Goal: Information Seeking & Learning: Learn about a topic

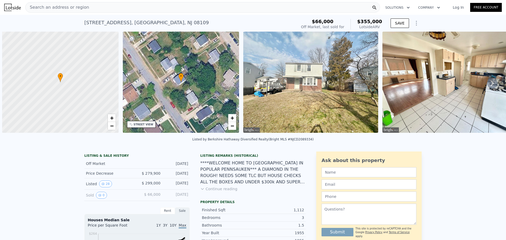
scroll to position [0, 2]
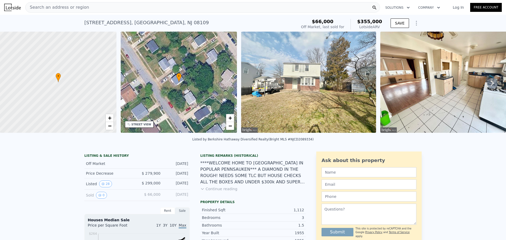
click at [228, 8] on div "Search an address or region" at bounding box center [202, 7] width 355 height 11
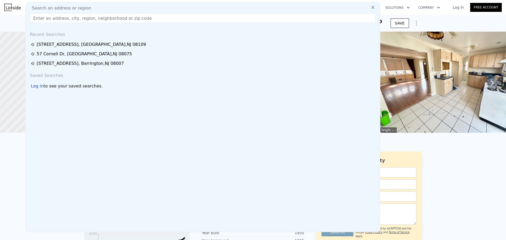
drag, startPoint x: 228, startPoint y: 8, endPoint x: 152, endPoint y: 19, distance: 76.2
click at [152, 19] on input "text" at bounding box center [203, 17] width 346 height 9
paste input "[STREET_ADDRESS]"
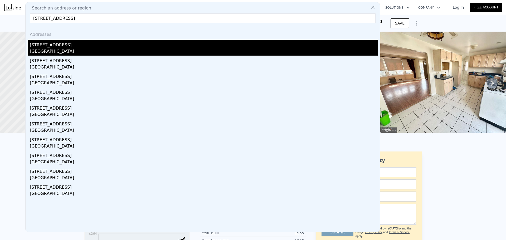
type input "[STREET_ADDRESS]"
click at [97, 52] on div "[GEOGRAPHIC_DATA]" at bounding box center [204, 51] width 348 height 7
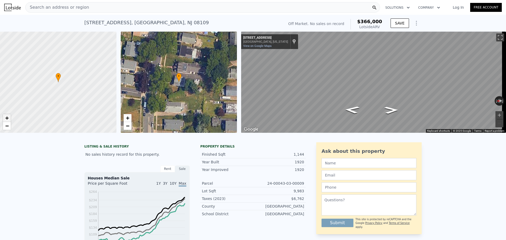
click at [7, 118] on span "+" at bounding box center [6, 118] width 3 height 7
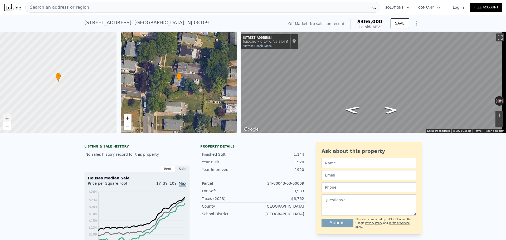
click at [7, 118] on span "+" at bounding box center [6, 118] width 3 height 7
drag, startPoint x: 59, startPoint y: 107, endPoint x: 83, endPoint y: 102, distance: 24.7
click at [83, 102] on div at bounding box center [58, 83] width 140 height 122
click at [8, 118] on span "+" at bounding box center [6, 118] width 3 height 7
drag, startPoint x: 60, startPoint y: 92, endPoint x: 47, endPoint y: 97, distance: 14.5
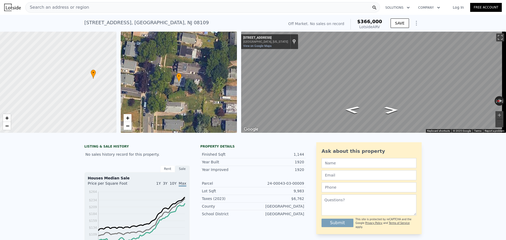
click at [47, 97] on div at bounding box center [58, 83] width 140 height 122
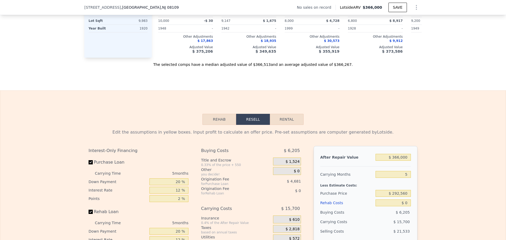
scroll to position [658, 0]
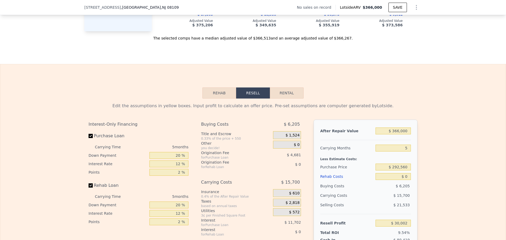
click at [295, 99] on button "Rental" at bounding box center [287, 93] width 34 height 11
select select "30"
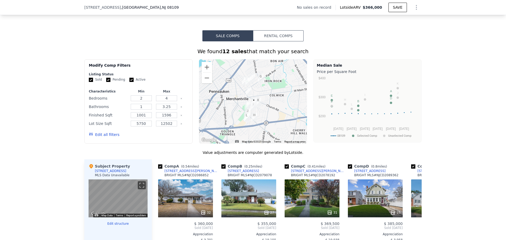
scroll to position [341, 0]
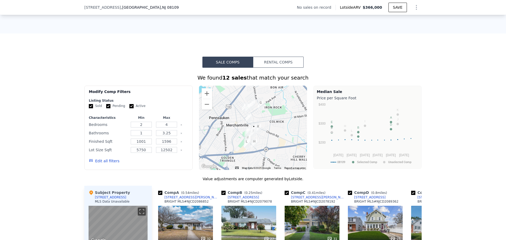
click at [264, 68] on button "Rental Comps" at bounding box center [278, 62] width 51 height 11
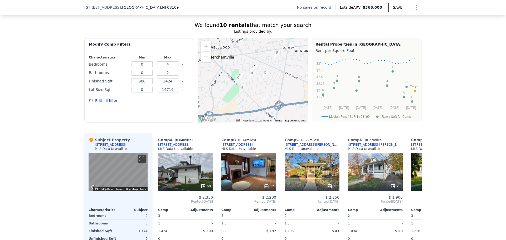
scroll to position [367, 0]
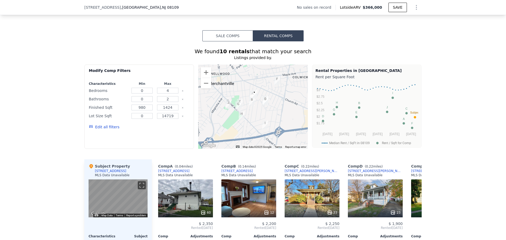
click at [226, 41] on button "Sale Comps" at bounding box center [228, 35] width 51 height 11
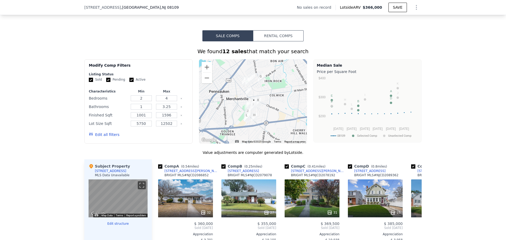
scroll to position [420, 0]
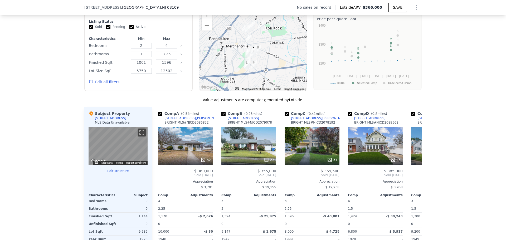
click at [121, 173] on button "Edit structure" at bounding box center [118, 171] width 59 height 4
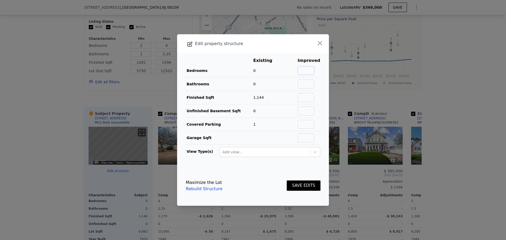
drag, startPoint x: 310, startPoint y: 68, endPoint x: 290, endPoint y: 75, distance: 21.3
click at [310, 68] on input "text" at bounding box center [306, 70] width 17 height 9
type input "3"
type input "1"
click at [230, 127] on td "Covered Parking" at bounding box center [220, 124] width 68 height 13
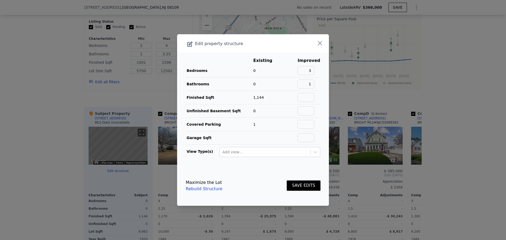
click at [302, 185] on button "SAVE EDITS" at bounding box center [304, 186] width 34 height 10
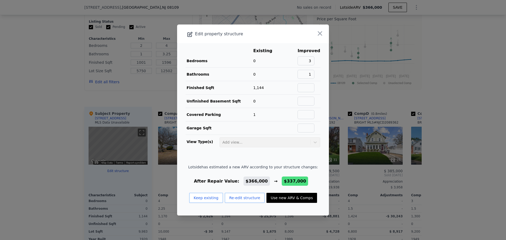
click at [279, 199] on button "Use new ARV & Comps" at bounding box center [292, 198] width 51 height 10
type input "2.25"
type input "1512"
type input "13861"
checkbox input "false"
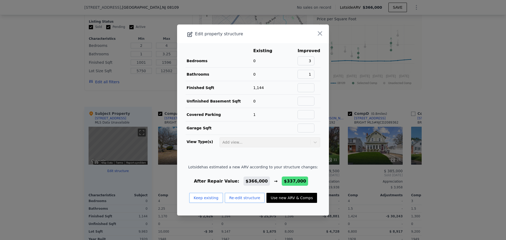
checkbox input "false"
checkbox input "true"
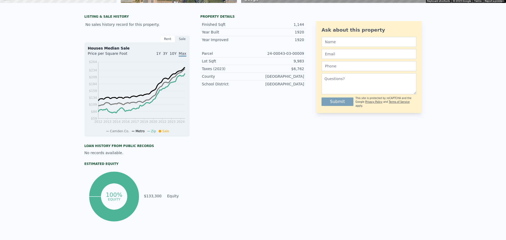
scroll to position [0, 0]
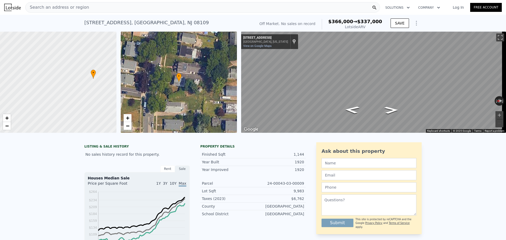
click at [208, 8] on div "Search an address or region" at bounding box center [202, 7] width 355 height 11
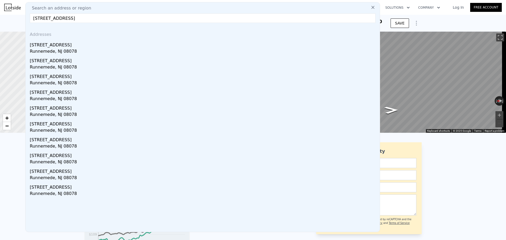
drag, startPoint x: 77, startPoint y: 18, endPoint x: 225, endPoint y: 6, distance: 149.0
click at [225, 6] on div "Search an address or region [STREET_ADDRESS] Addresses [STREET_ADDRESS] [STREET…" at bounding box center [202, 117] width 355 height 230
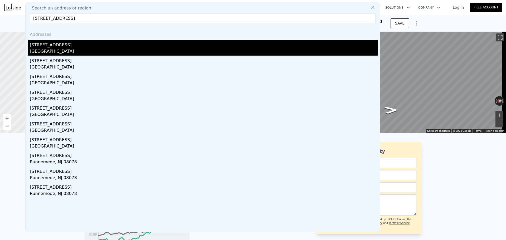
type input "[STREET_ADDRESS]"
click at [89, 52] on div "[GEOGRAPHIC_DATA]" at bounding box center [204, 51] width 348 height 7
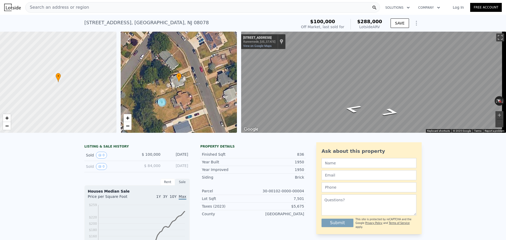
click at [330, 6] on div "Search an address or region" at bounding box center [202, 7] width 355 height 11
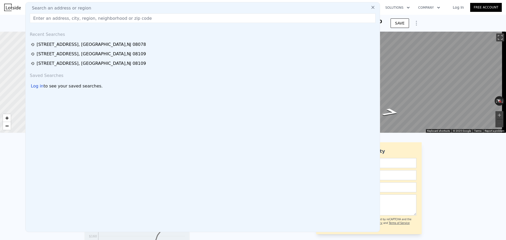
drag, startPoint x: 330, startPoint y: 6, endPoint x: 280, endPoint y: 21, distance: 52.4
paste input "[STREET_ADDRESS]"
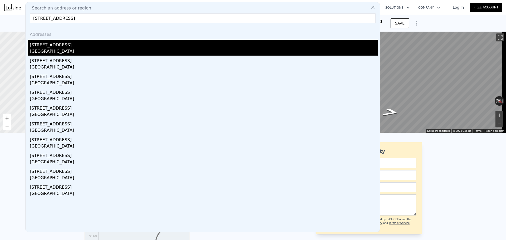
type input "[STREET_ADDRESS]"
click at [94, 52] on div "[GEOGRAPHIC_DATA]" at bounding box center [204, 51] width 348 height 7
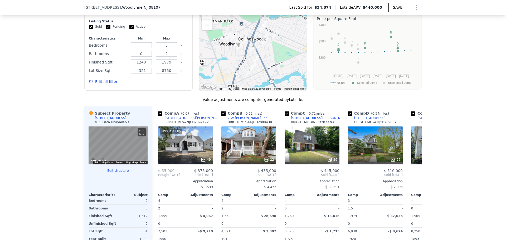
scroll to position [367, 0]
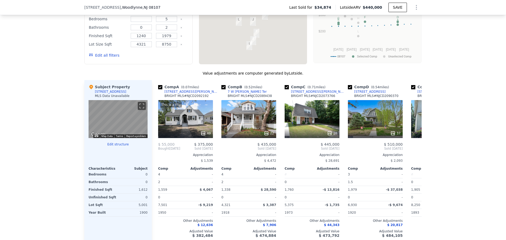
click at [113, 147] on button "Edit structure" at bounding box center [118, 144] width 59 height 4
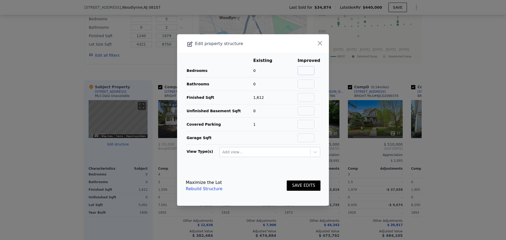
click at [308, 69] on input "text" at bounding box center [306, 70] width 17 height 9
type input "3"
type input "1"
drag, startPoint x: 279, startPoint y: 126, endPoint x: 281, endPoint y: 129, distance: 3.1
click at [279, 126] on td "1" at bounding box center [266, 124] width 27 height 13
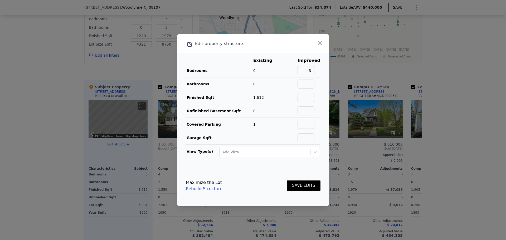
click at [301, 185] on button "SAVE EDITS" at bounding box center [304, 186] width 34 height 10
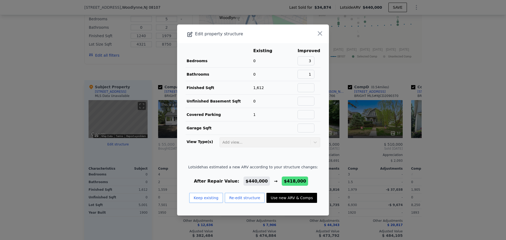
click at [276, 199] on button "Use new ARV & Comps" at bounding box center [292, 198] width 51 height 10
type input "4"
type input "2.5"
type input "4051"
type input "8751"
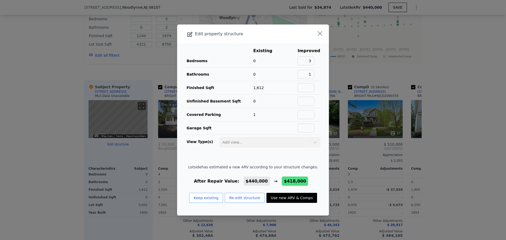
checkbox input "true"
type input "$ 418,000"
type input "$ 350,365"
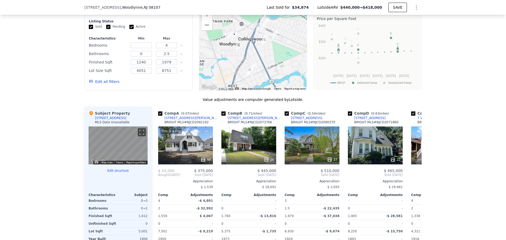
scroll to position [262, 0]
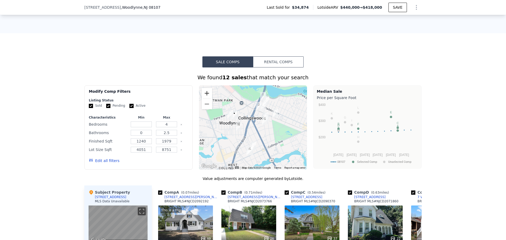
click at [207, 97] on button "Zoom in" at bounding box center [207, 93] width 11 height 11
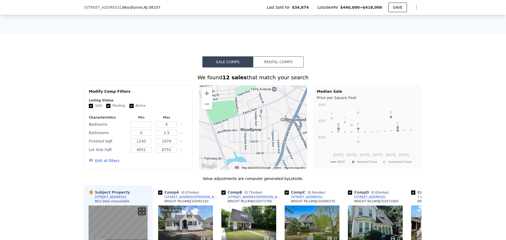
drag, startPoint x: 238, startPoint y: 112, endPoint x: 284, endPoint y: 124, distance: 46.8
click at [284, 124] on div at bounding box center [253, 127] width 108 height 84
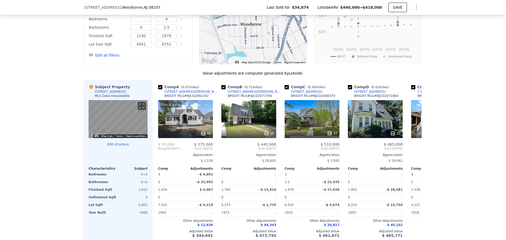
scroll to position [394, 0]
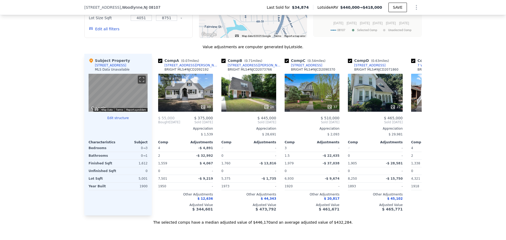
type input "5"
type input "2"
type input "4321"
type input "8750"
checkbox input "false"
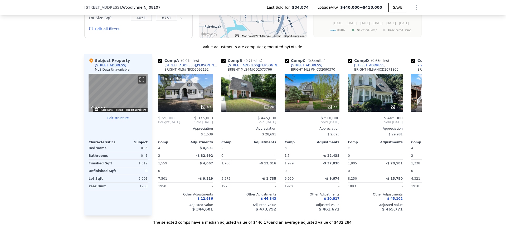
type input "$ 440,000"
type input "$ 371,060"
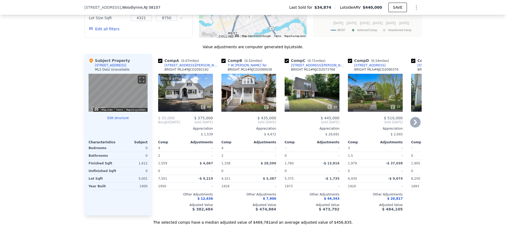
click at [207, 201] on span "$ 12,636" at bounding box center [206, 199] width 16 height 4
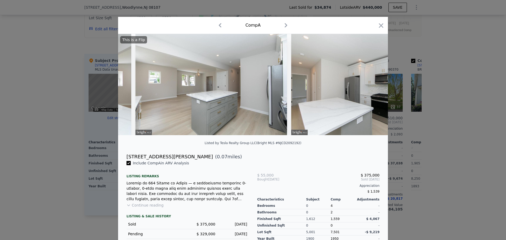
scroll to position [0, 2600]
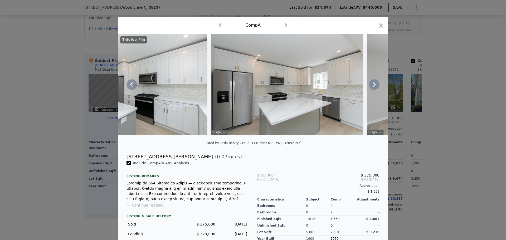
click at [235, 109] on img at bounding box center [287, 84] width 152 height 101
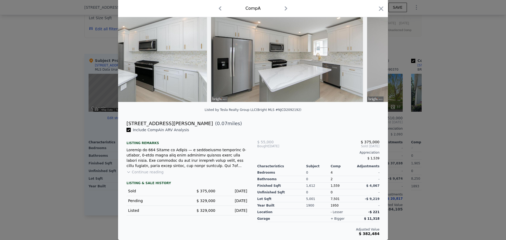
scroll to position [0, 0]
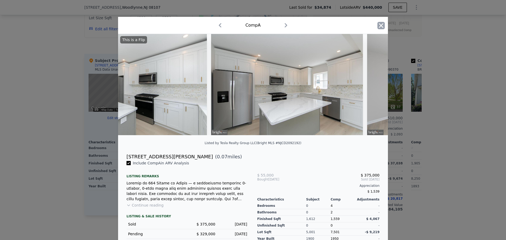
click at [378, 27] on icon "button" at bounding box center [381, 25] width 7 height 7
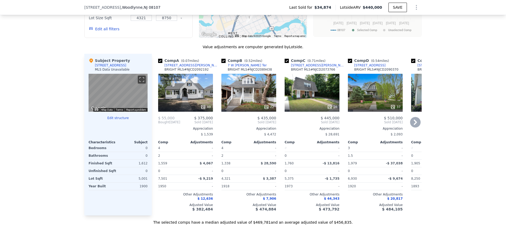
click at [181, 103] on div "This is a Flip 49" at bounding box center [185, 93] width 55 height 38
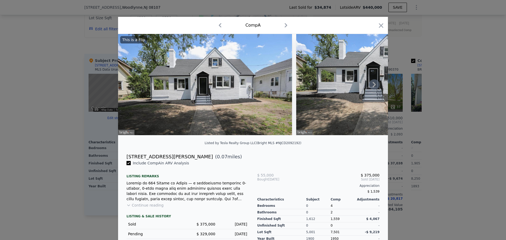
click at [374, 86] on icon at bounding box center [374, 84] width 11 height 11
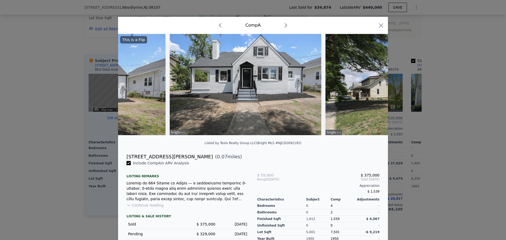
click at [374, 86] on div "This is a Flip" at bounding box center [253, 84] width 270 height 101
click at [374, 86] on icon at bounding box center [374, 84] width 11 height 11
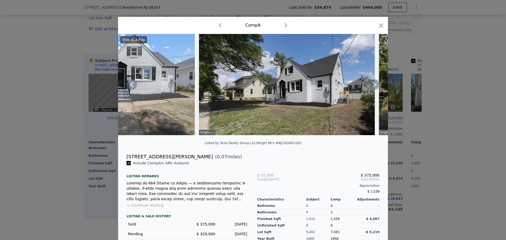
click at [374, 86] on icon at bounding box center [374, 84] width 11 height 11
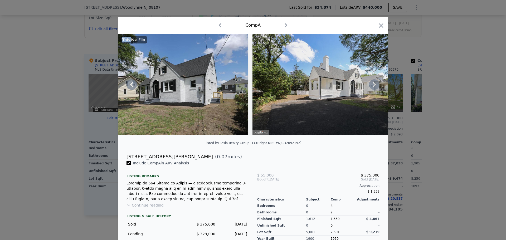
click at [374, 86] on icon at bounding box center [374, 84] width 11 height 11
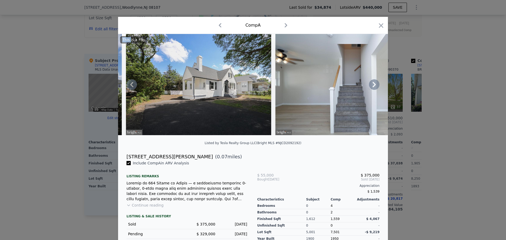
click at [374, 86] on div "This is a Flip" at bounding box center [253, 84] width 270 height 101
click at [374, 86] on icon at bounding box center [374, 84] width 11 height 11
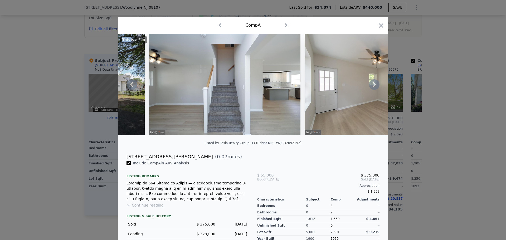
click at [374, 86] on icon at bounding box center [374, 84] width 11 height 11
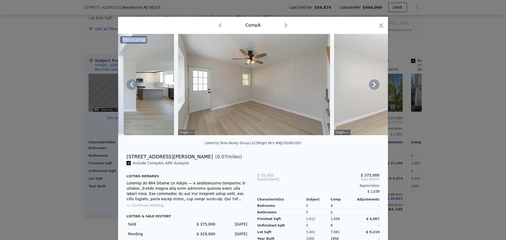
click at [374, 86] on icon at bounding box center [374, 84] width 11 height 11
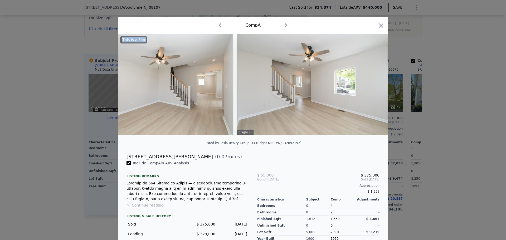
scroll to position [0, 1139]
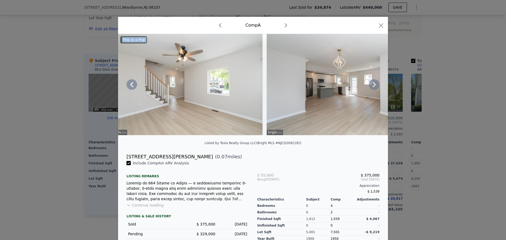
click at [374, 86] on div "This is a Flip" at bounding box center [253, 84] width 270 height 101
click at [374, 86] on icon at bounding box center [374, 84] width 11 height 11
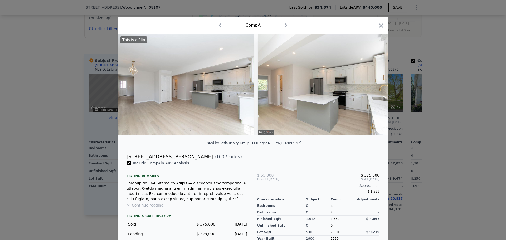
scroll to position [0, 1899]
